Goal: Task Accomplishment & Management: Manage account settings

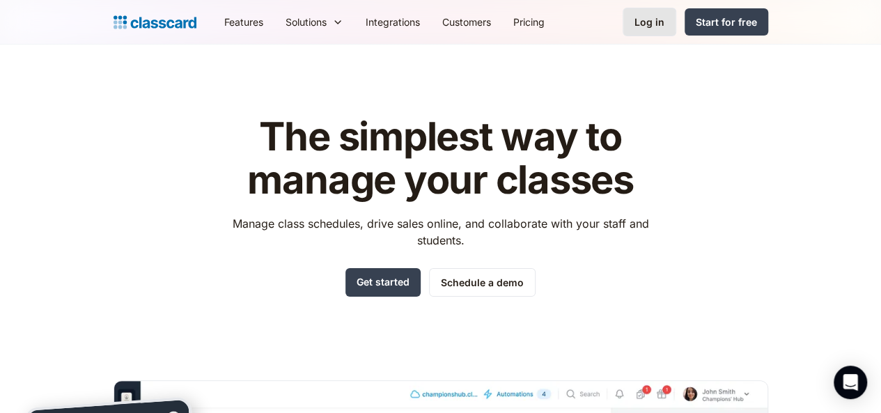
click at [664, 26] on div "Log in" at bounding box center [649, 22] width 30 height 15
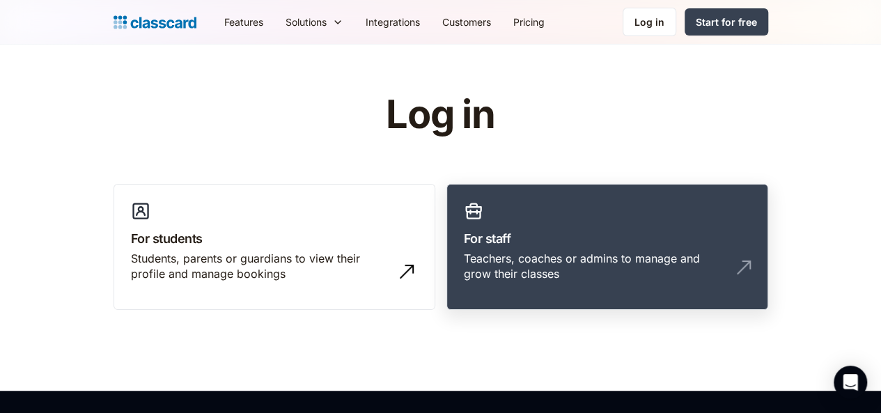
click at [577, 210] on link "For staff Teachers, coaches or admins to manage and grow their classes" at bounding box center [607, 247] width 322 height 127
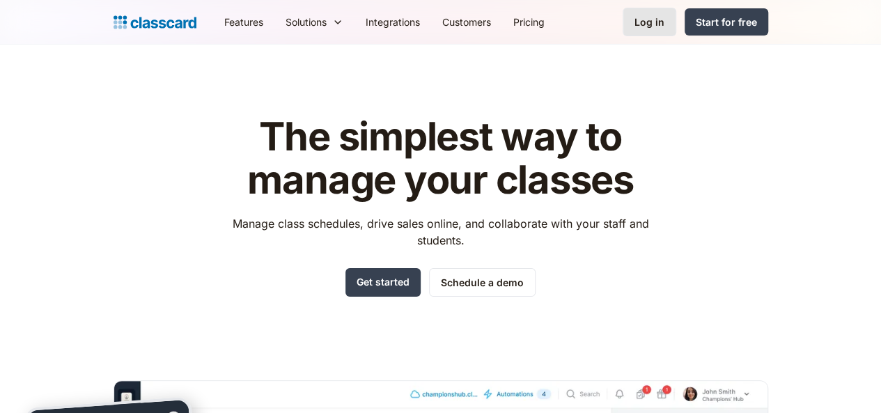
click at [664, 27] on div "Log in" at bounding box center [649, 22] width 30 height 15
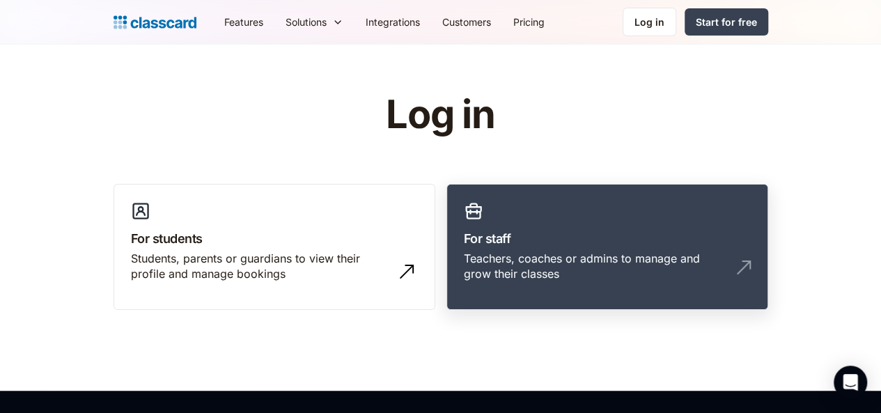
click at [689, 218] on link "For staff Teachers, coaches or admins to manage and grow their classes" at bounding box center [607, 247] width 322 height 127
